Goal: Task Accomplishment & Management: Use online tool/utility

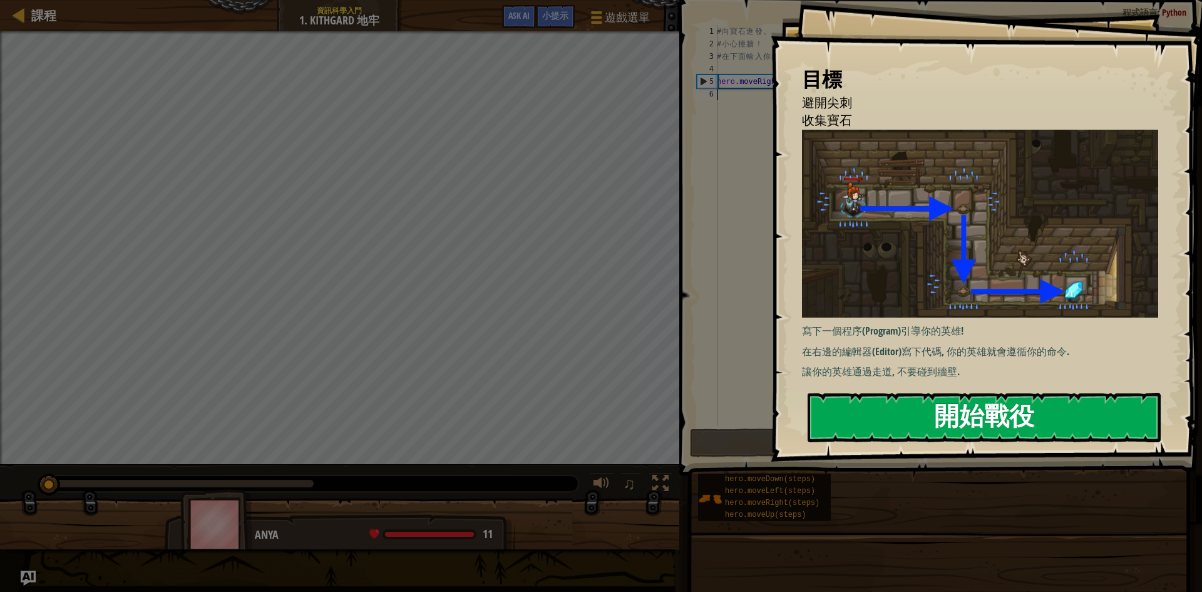
click at [980, 422] on button "開始戰役" at bounding box center [984, 417] width 353 height 49
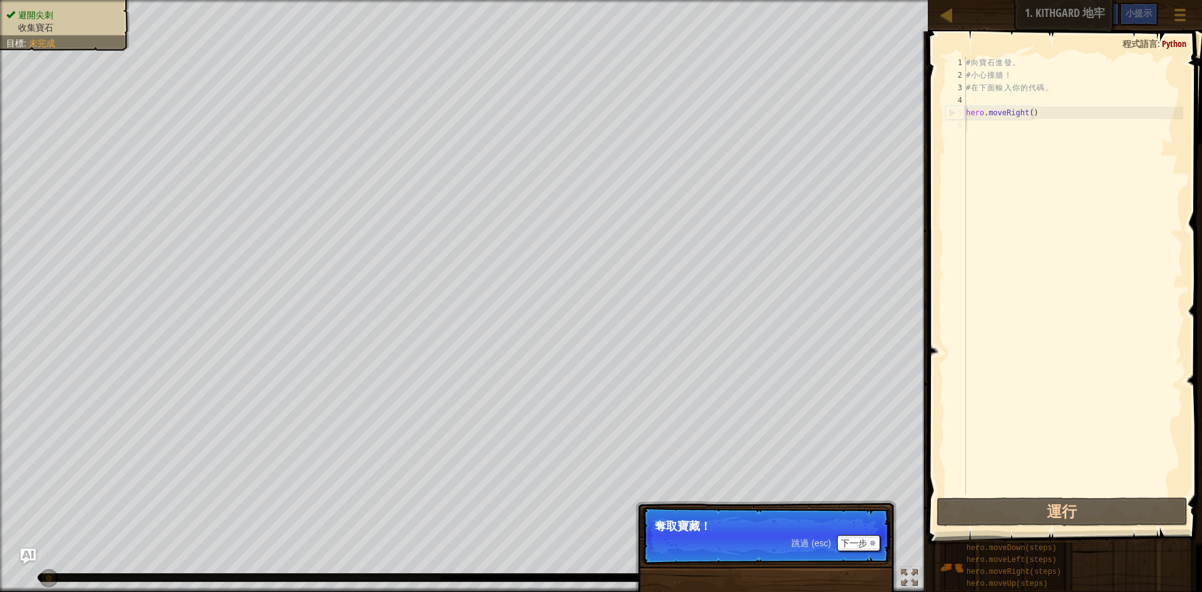
click at [803, 524] on p "奪取寶藏！" at bounding box center [766, 526] width 222 height 13
click at [851, 540] on button "下一步" at bounding box center [858, 543] width 43 height 16
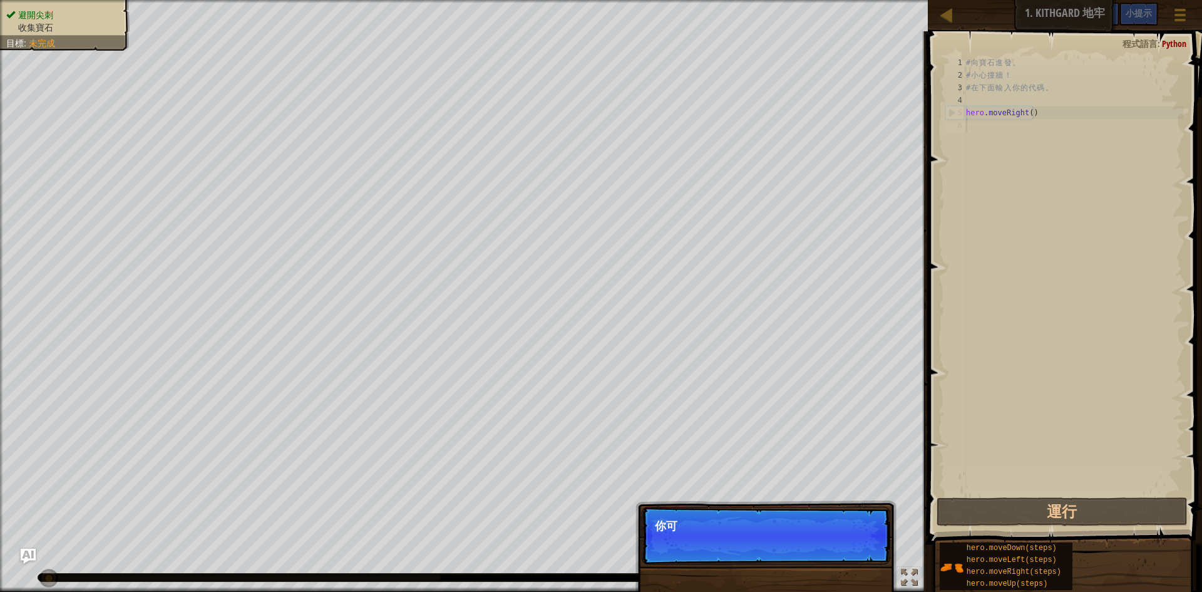
scroll to position [6, 0]
click at [857, 540] on button "下一步" at bounding box center [858, 543] width 43 height 16
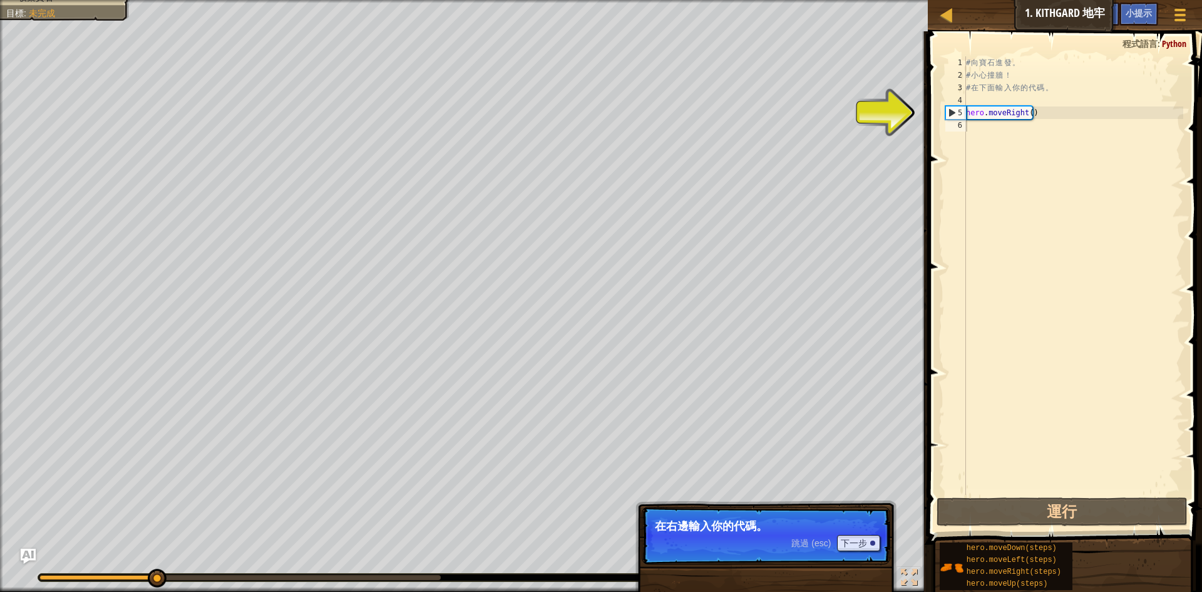
click at [769, 535] on p "跳過 (esc) 下一步 在右邊輸入你的代碼。" at bounding box center [766, 535] width 249 height 58
click at [859, 545] on button "下一步" at bounding box center [858, 543] width 43 height 16
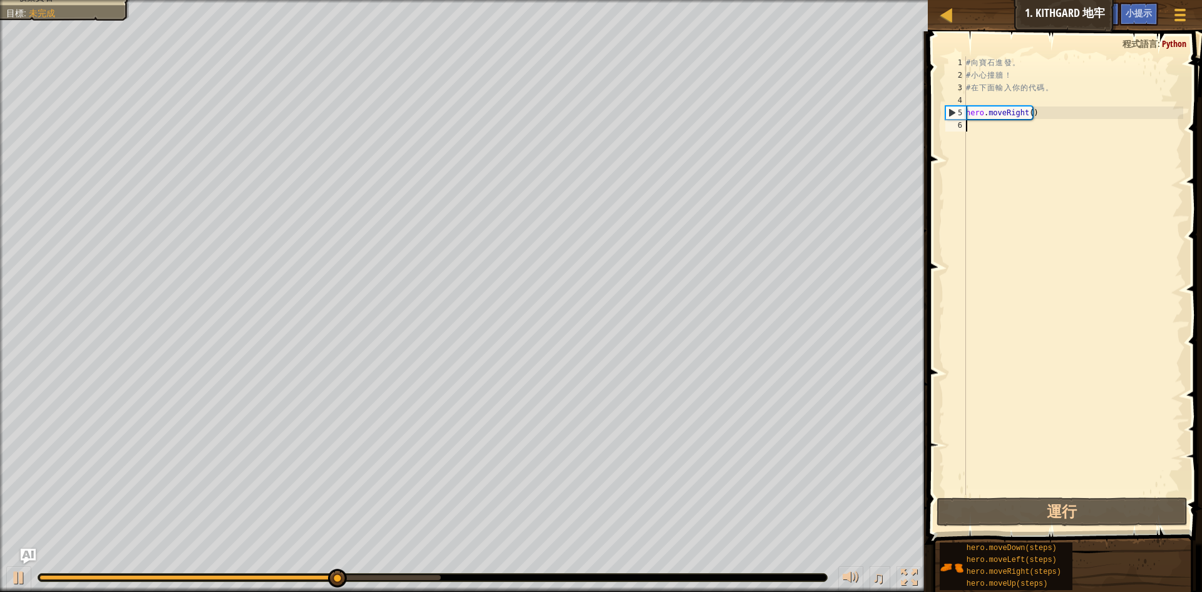
click at [978, 127] on div "# 向 寶 石 進 發 。 # 小 心 撞 牆 ！ # 在 下 面 輸 入 你 的 代 碼 。 hero . moveRight ( )" at bounding box center [1073, 287] width 220 height 463
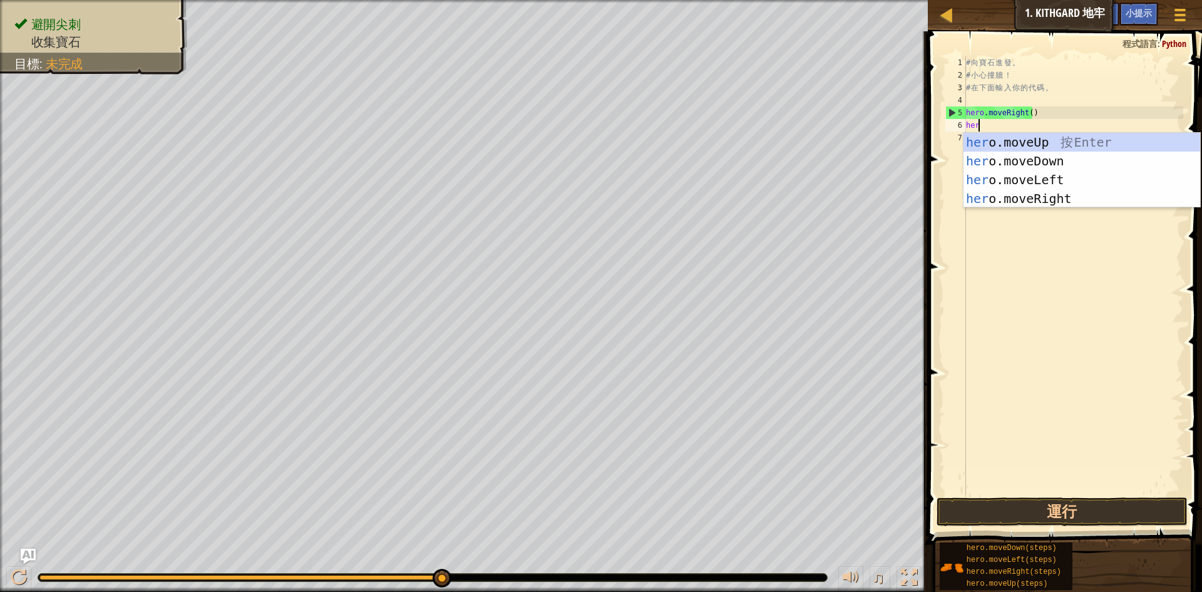
scroll to position [6, 1]
type textarea "hero"
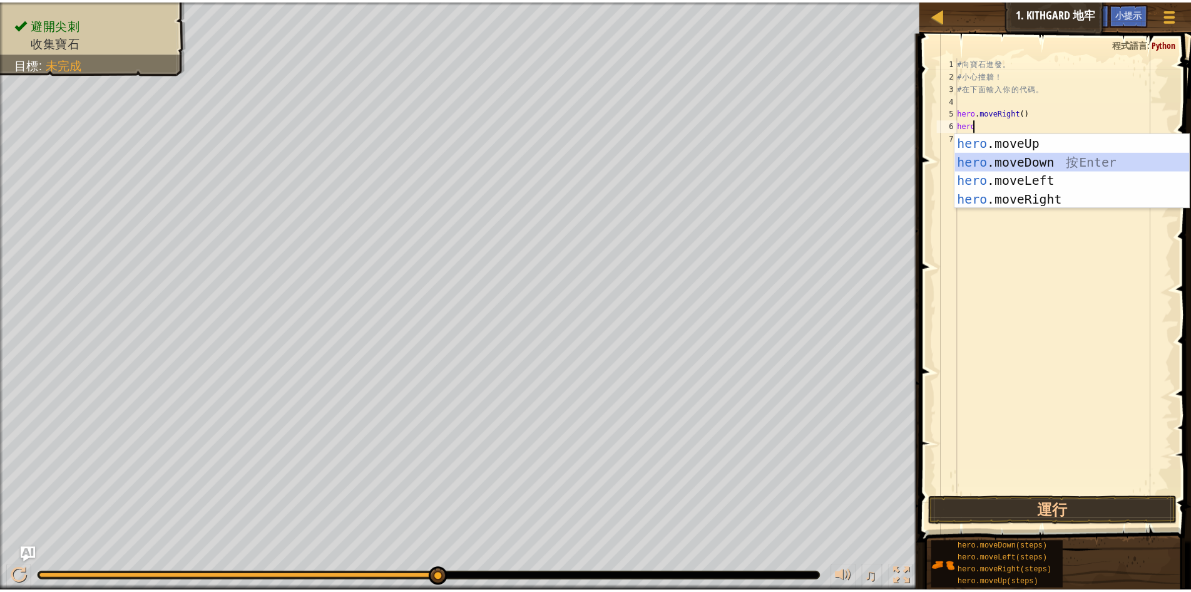
scroll to position [6, 0]
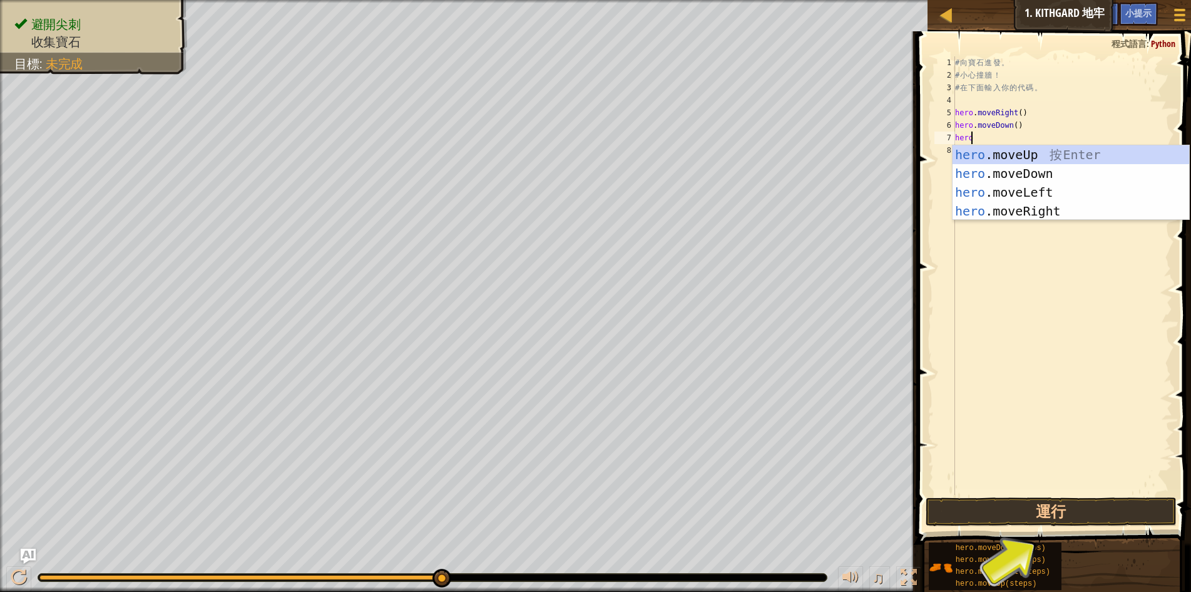
type textarea "hero."
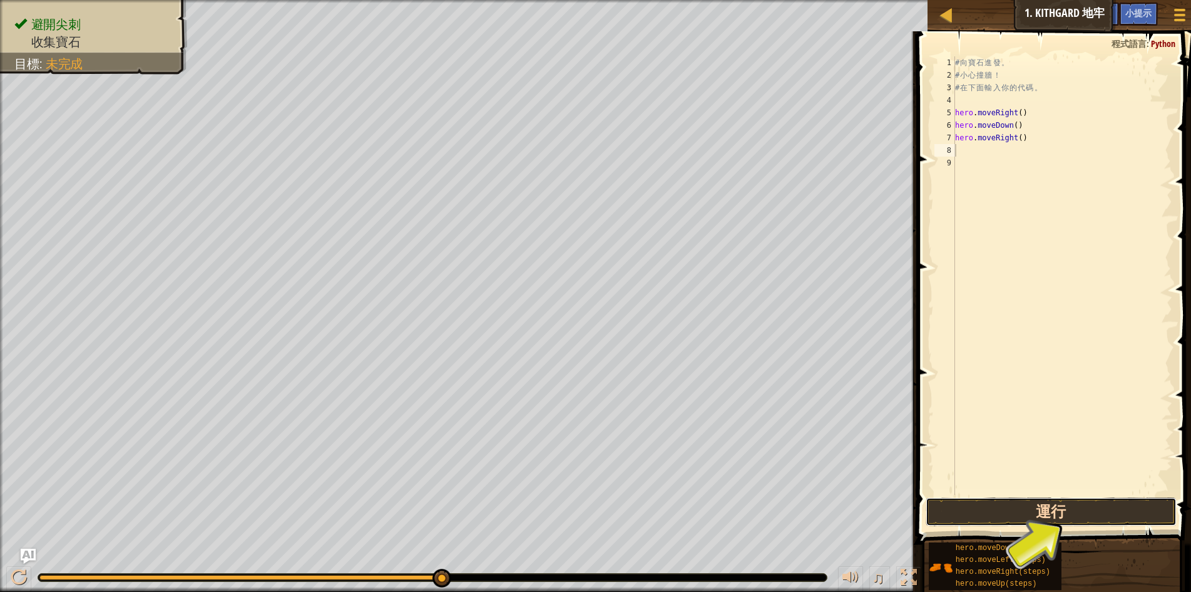
click at [1077, 513] on button "運行" at bounding box center [1051, 511] width 251 height 29
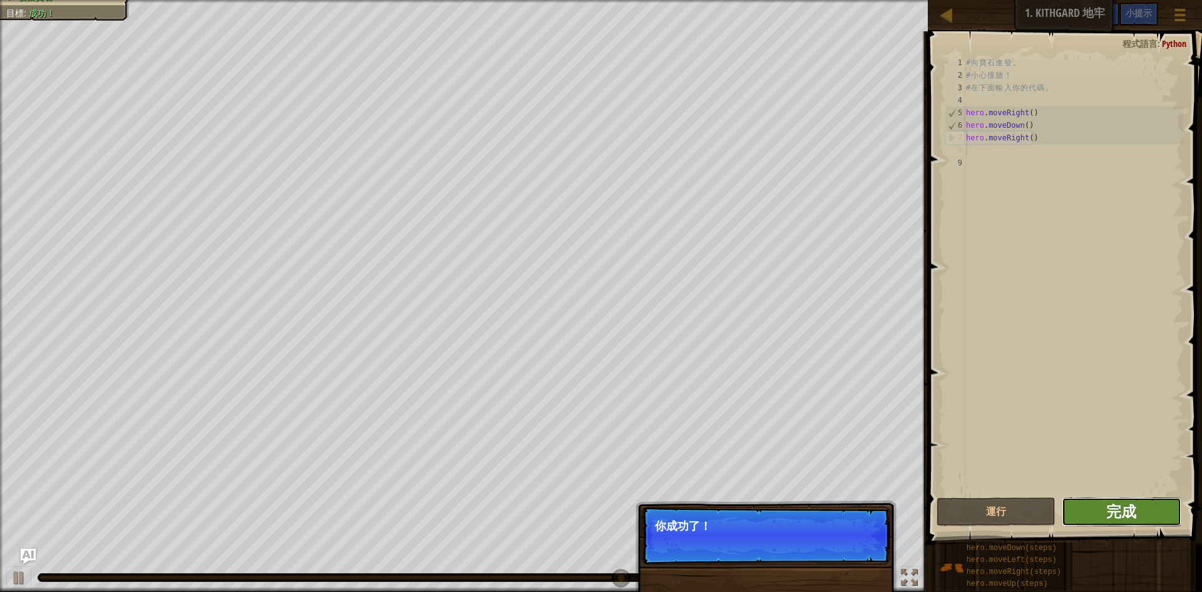
click at [1114, 506] on span "完成" at bounding box center [1121, 511] width 30 height 20
